Goal: Transaction & Acquisition: Subscribe to service/newsletter

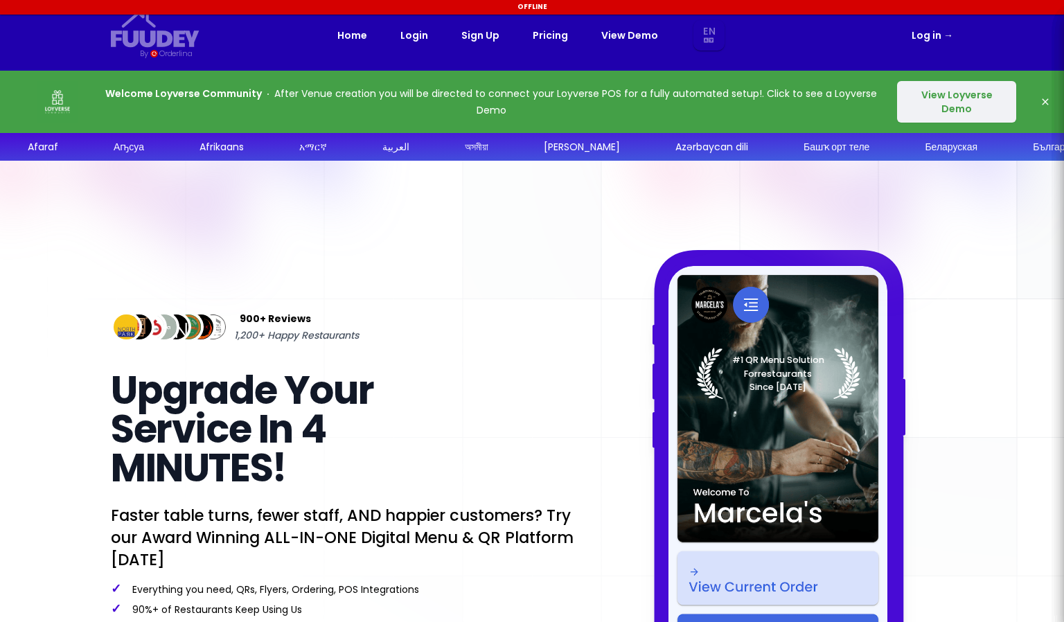
select select "en"
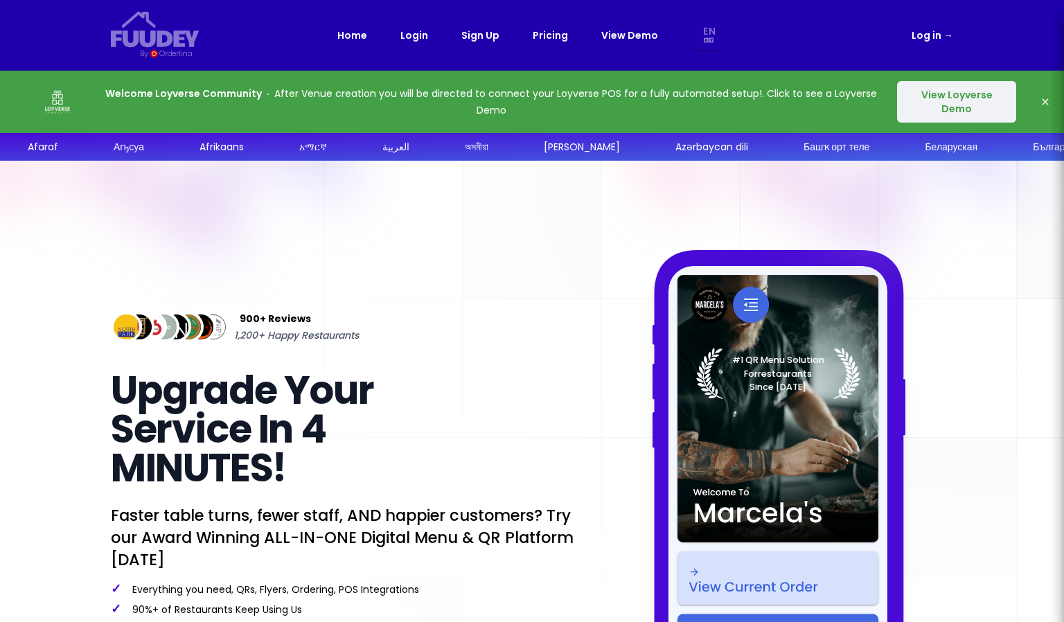
select select "en"
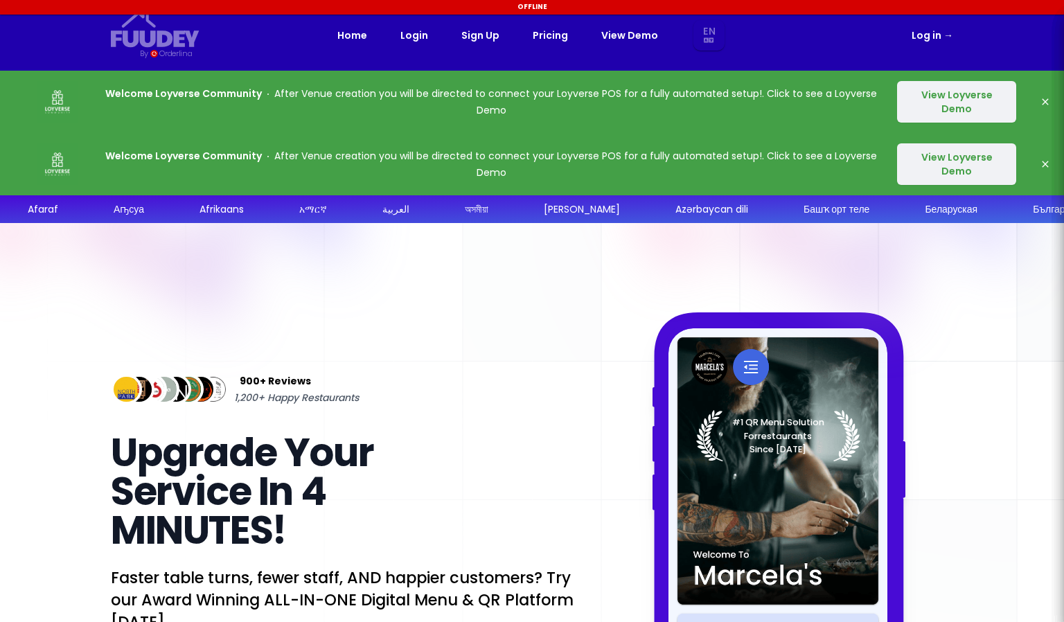
select select "en"
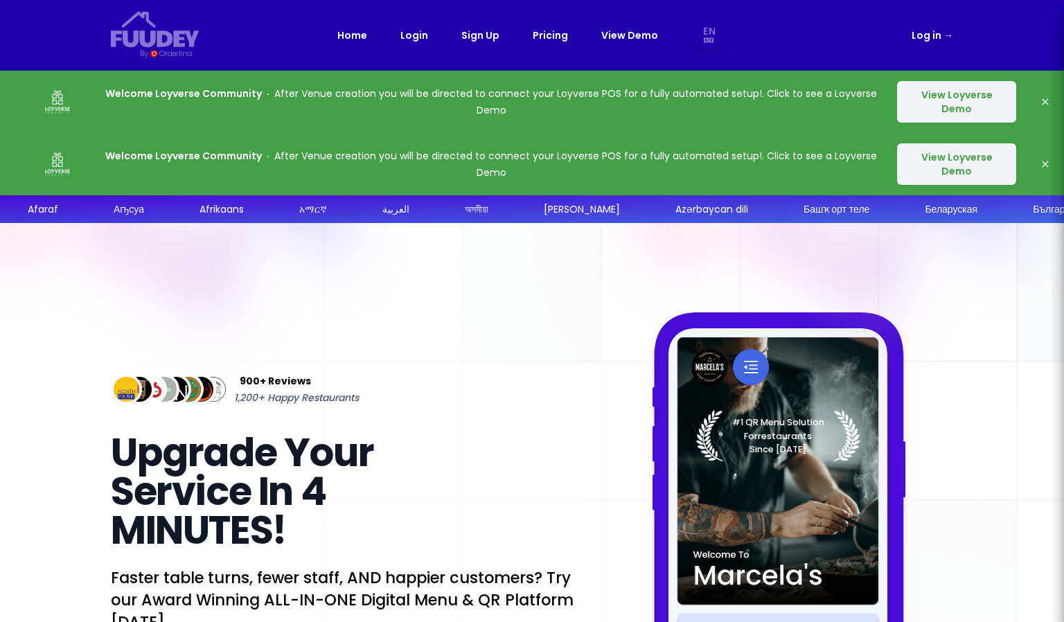
select select "en"
click at [949, 97] on button "View Loyverse Demo" at bounding box center [956, 102] width 119 height 42
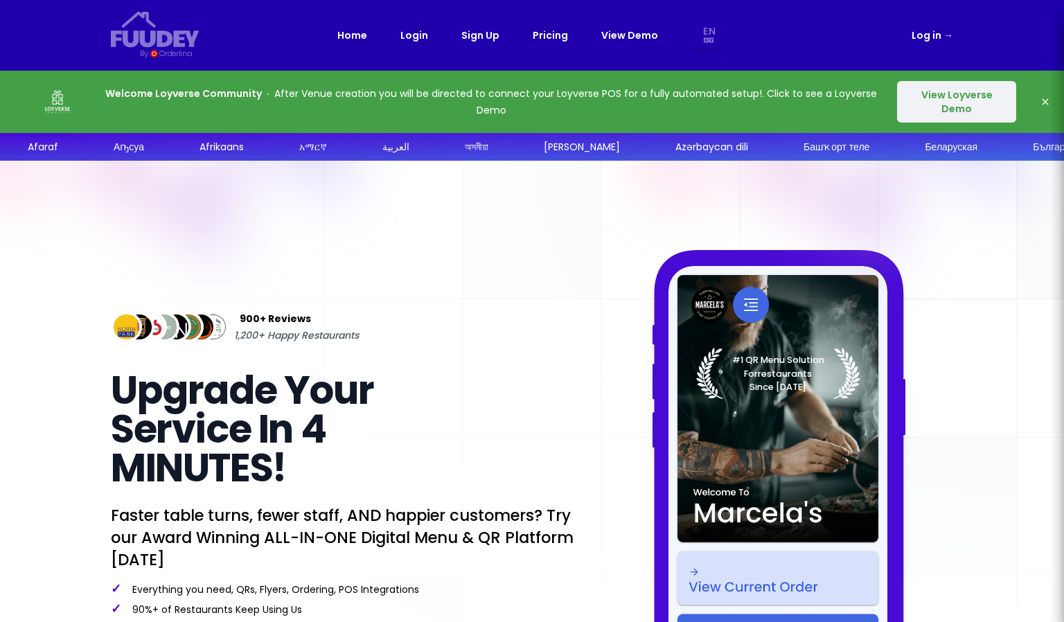
select select "en"
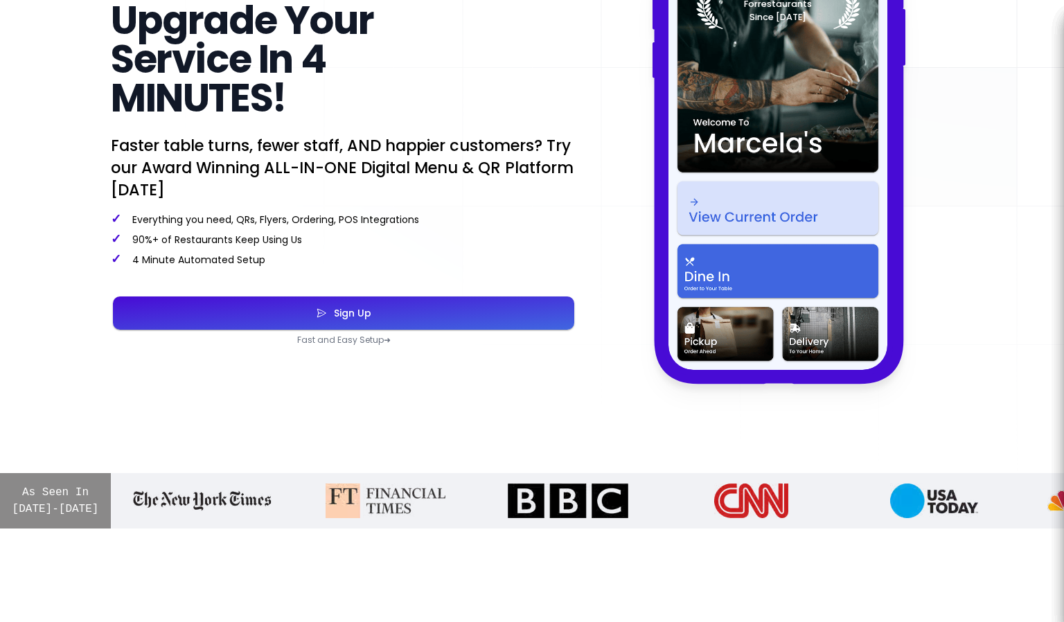
scroll to position [346, 0]
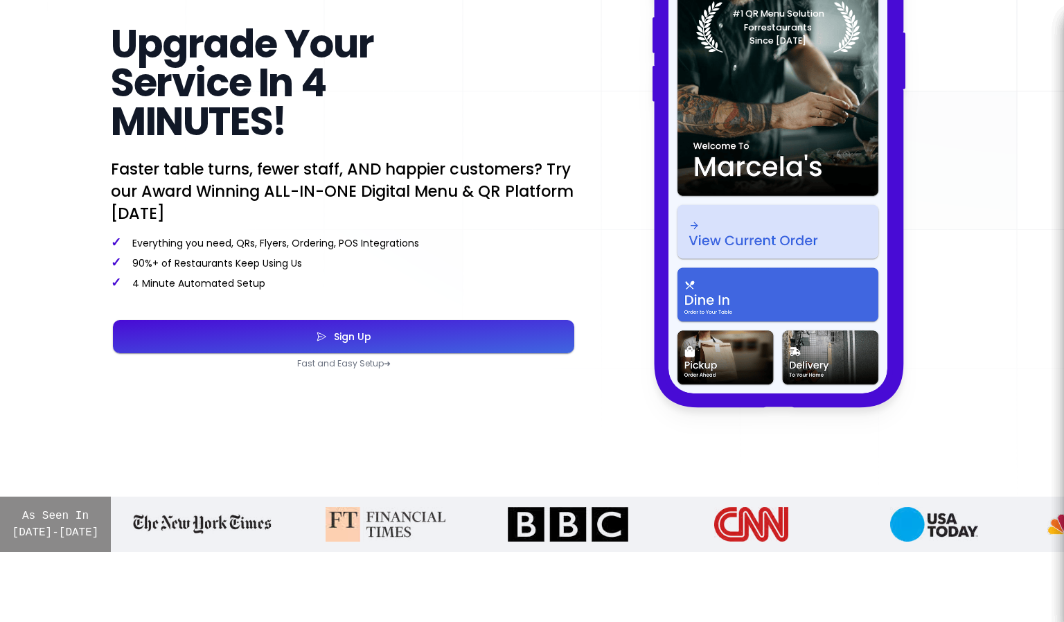
click at [457, 336] on button "Sign Up" at bounding box center [343, 336] width 461 height 33
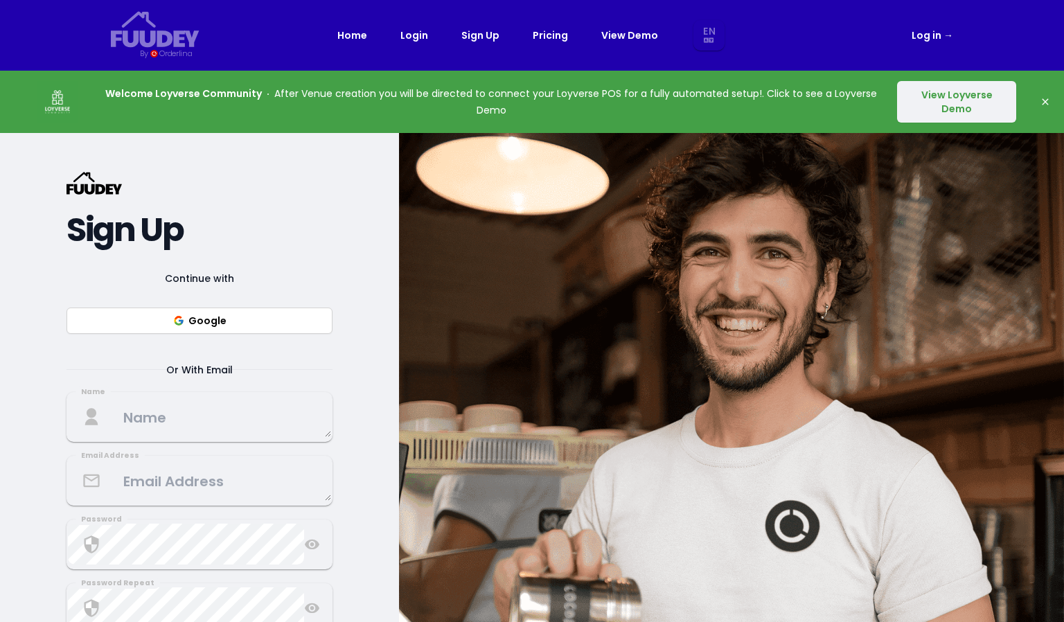
select select "en"
click at [216, 325] on button "Google" at bounding box center [200, 321] width 266 height 26
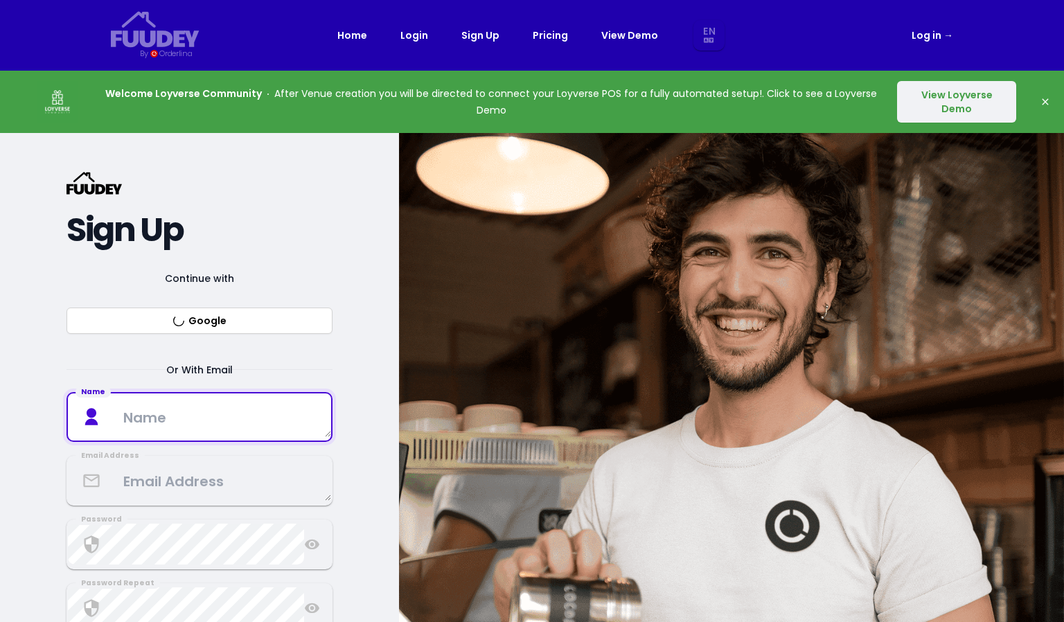
click at [198, 421] on textarea at bounding box center [199, 416] width 263 height 41
select select "en"
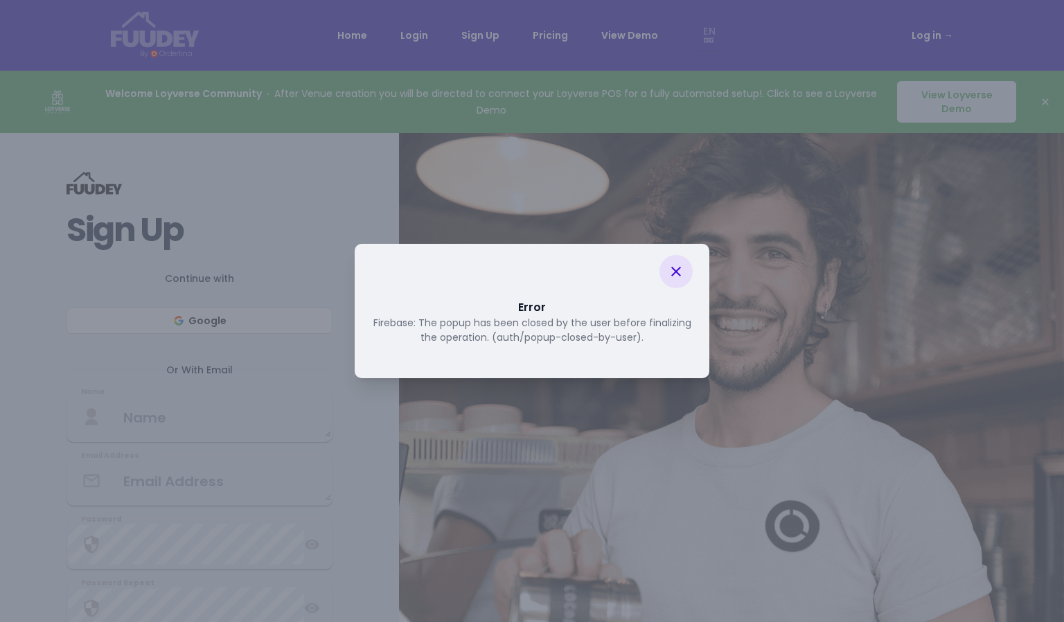
click at [667, 263] on div at bounding box center [676, 271] width 33 height 33
select select "en"
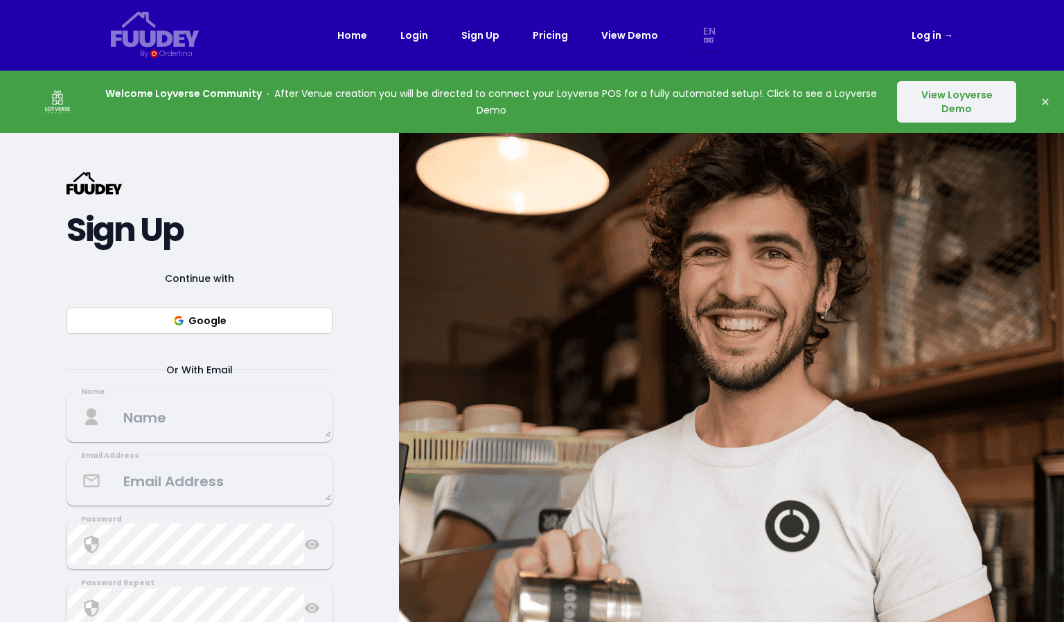
select select "en"
